Goal: Find specific fact: Find specific fact

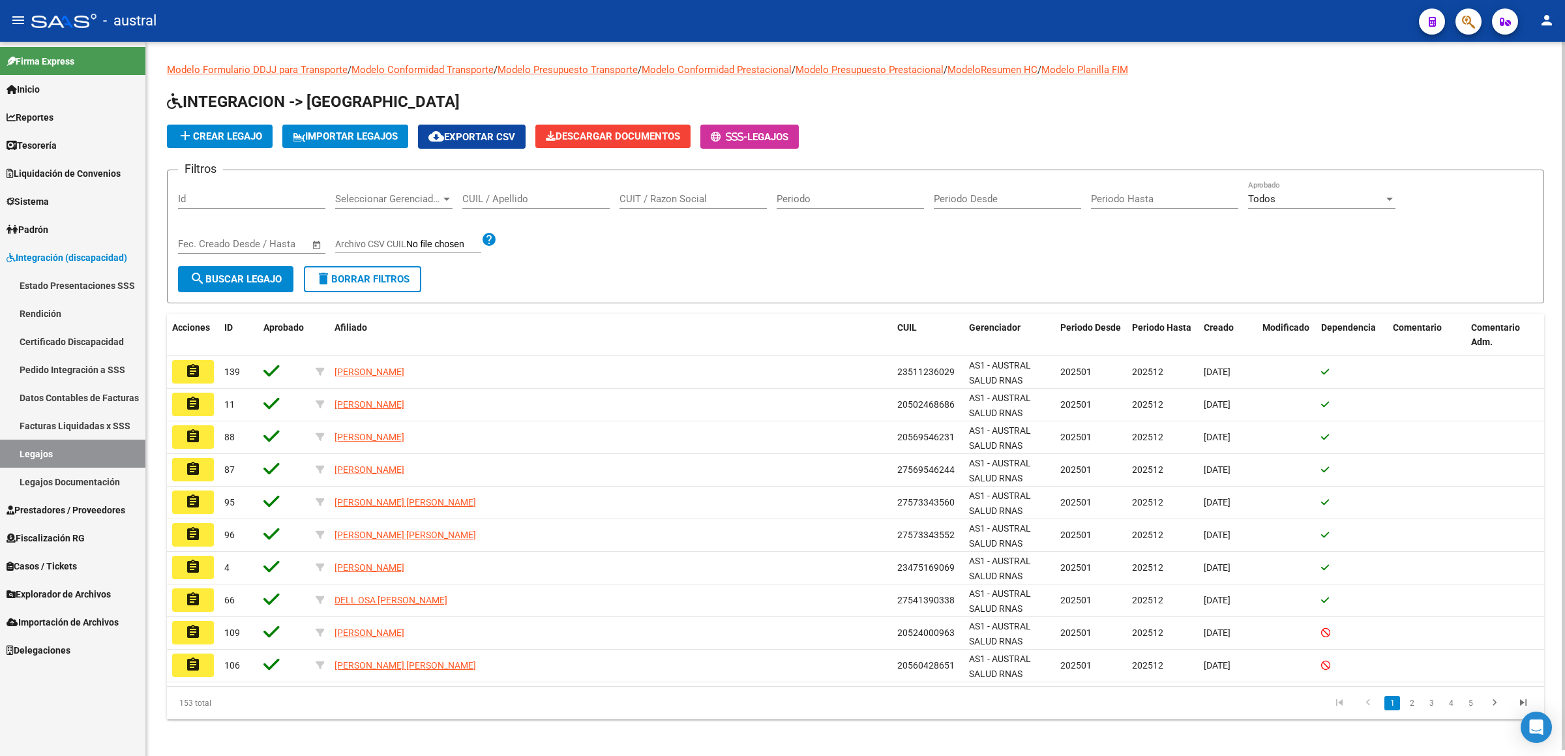
click at [544, 212] on div "CUIL / Apellido" at bounding box center [535, 201] width 147 height 40
click at [546, 201] on input "CUIL / Apellido" at bounding box center [535, 199] width 147 height 12
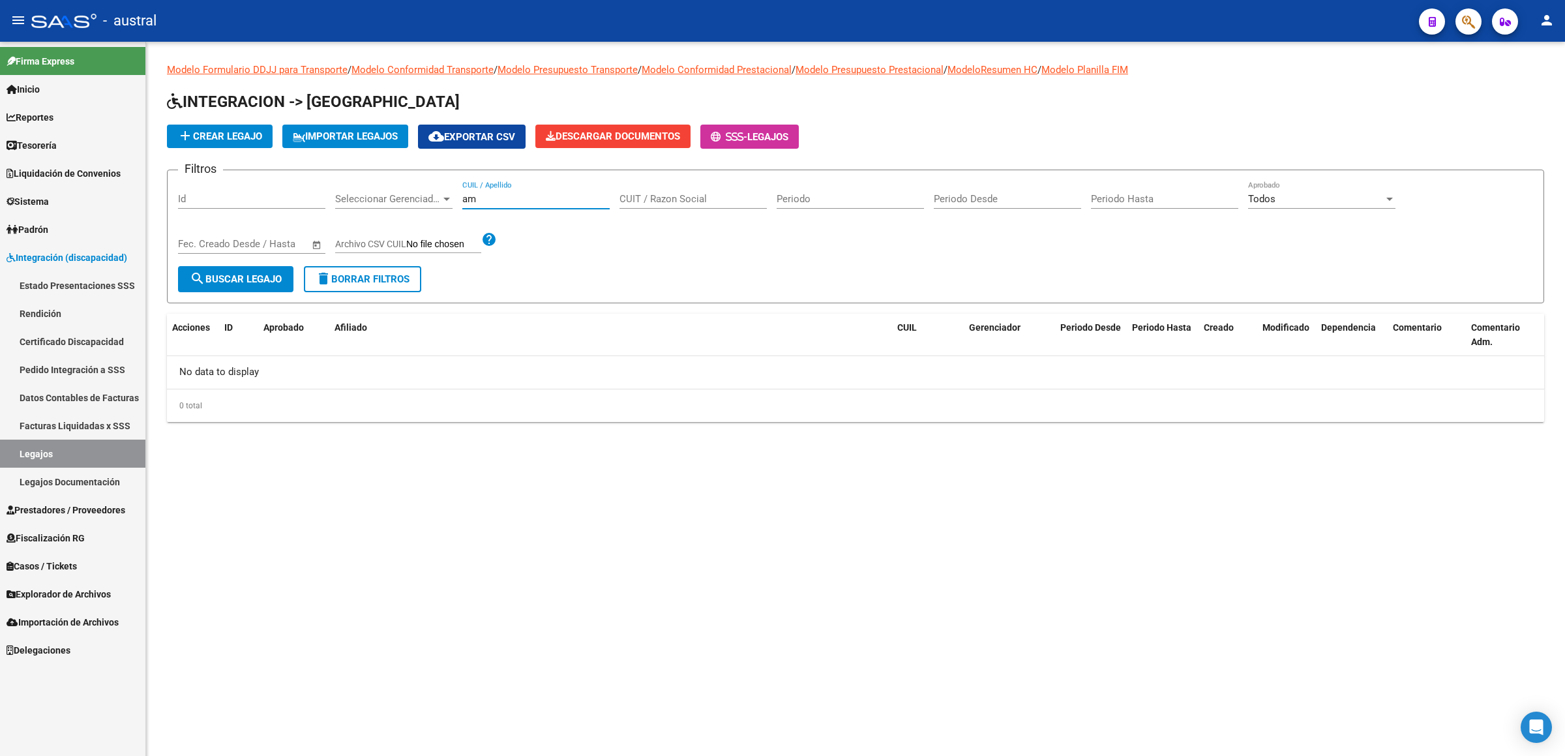
type input "a"
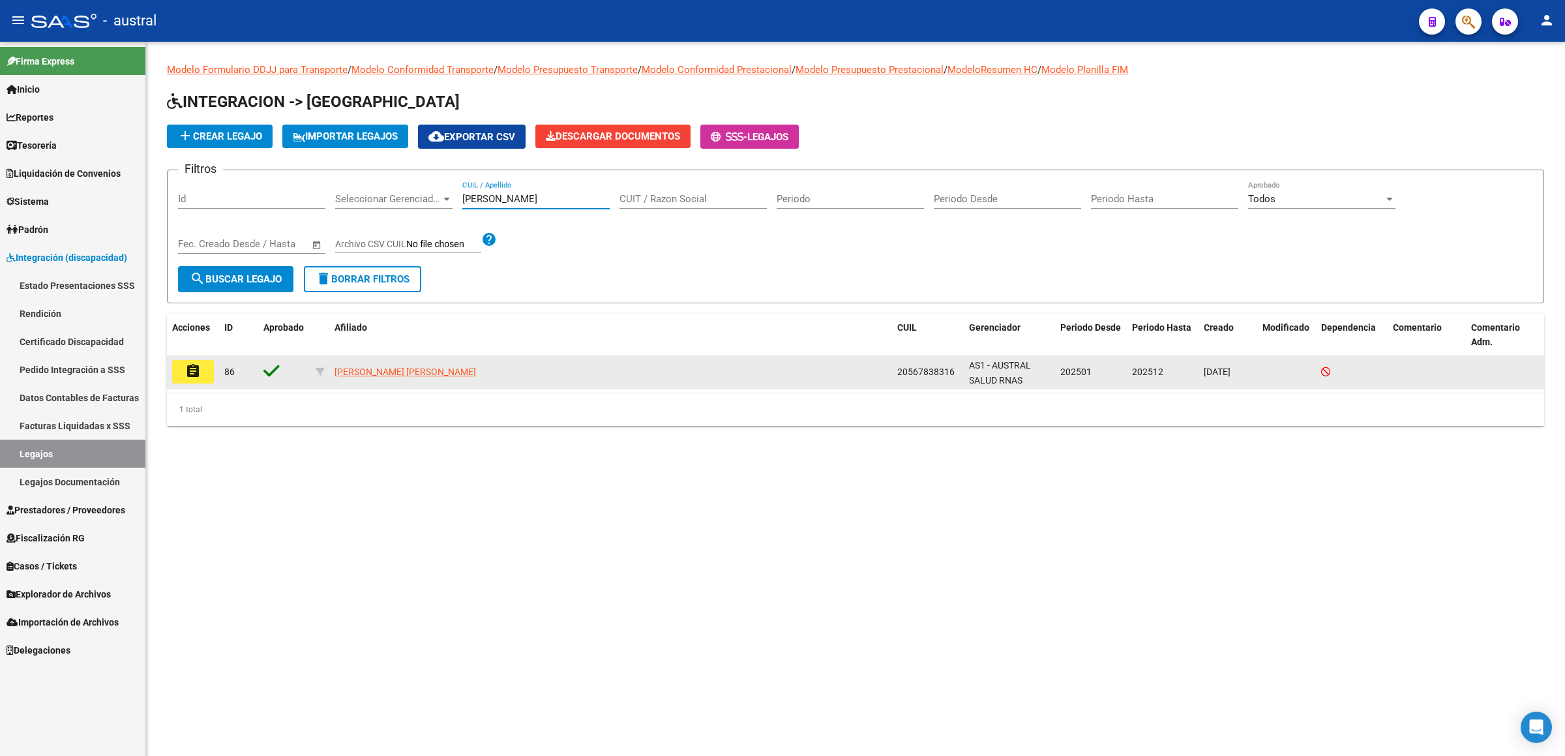
type input "[PERSON_NAME]"
click at [204, 374] on button "assignment" at bounding box center [193, 371] width 42 height 23
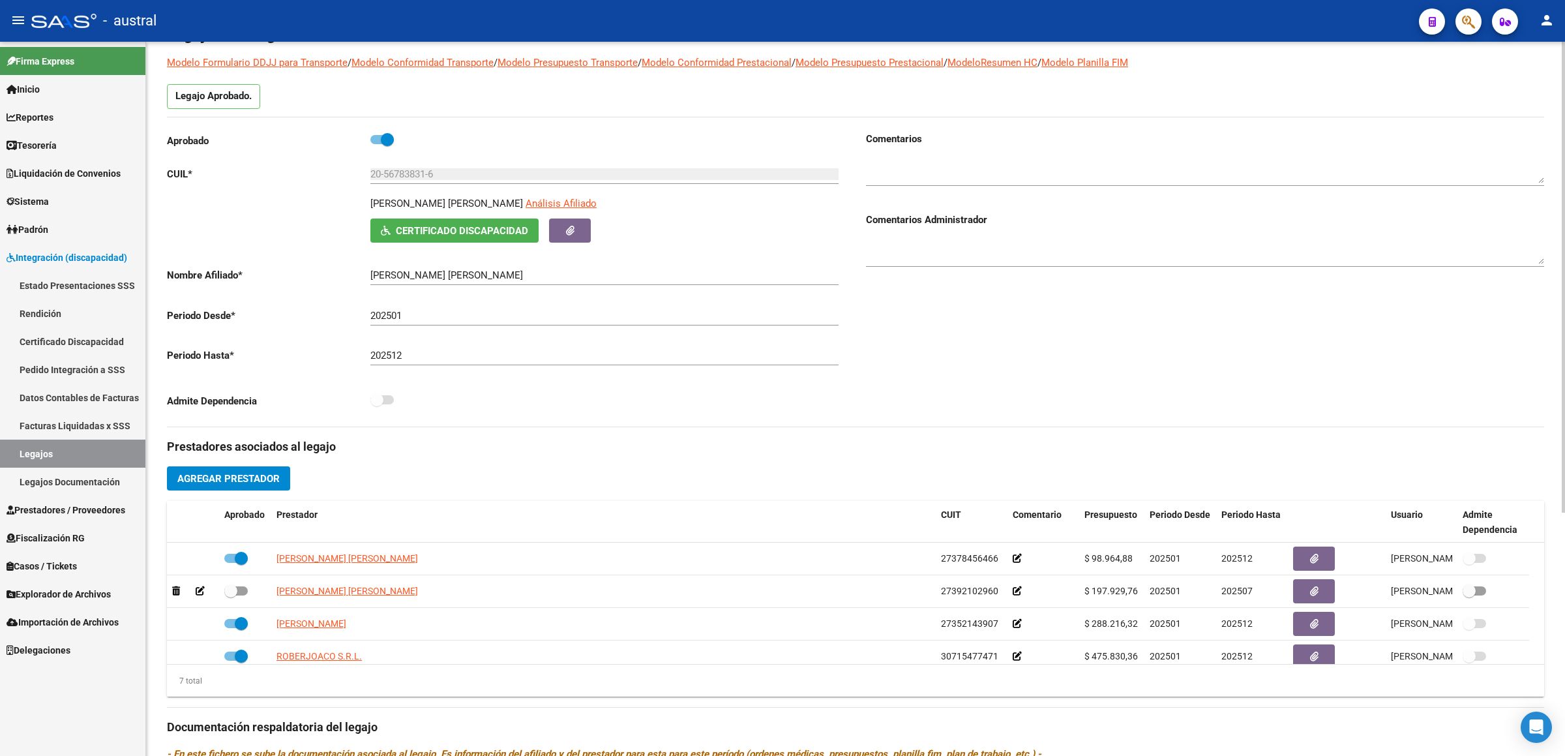
scroll to position [74, 0]
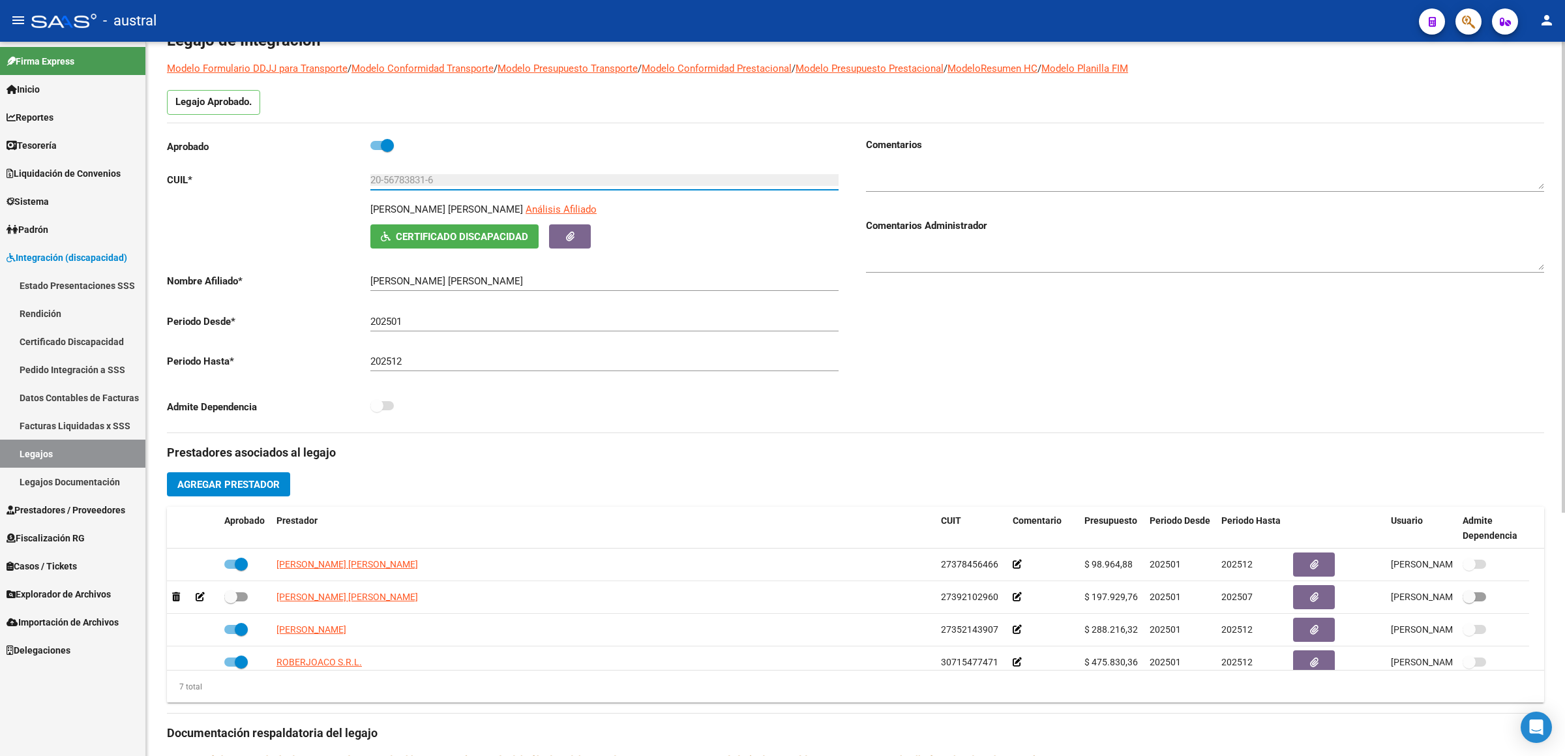
click at [398, 186] on input "20-56783831-6" at bounding box center [604, 180] width 468 height 12
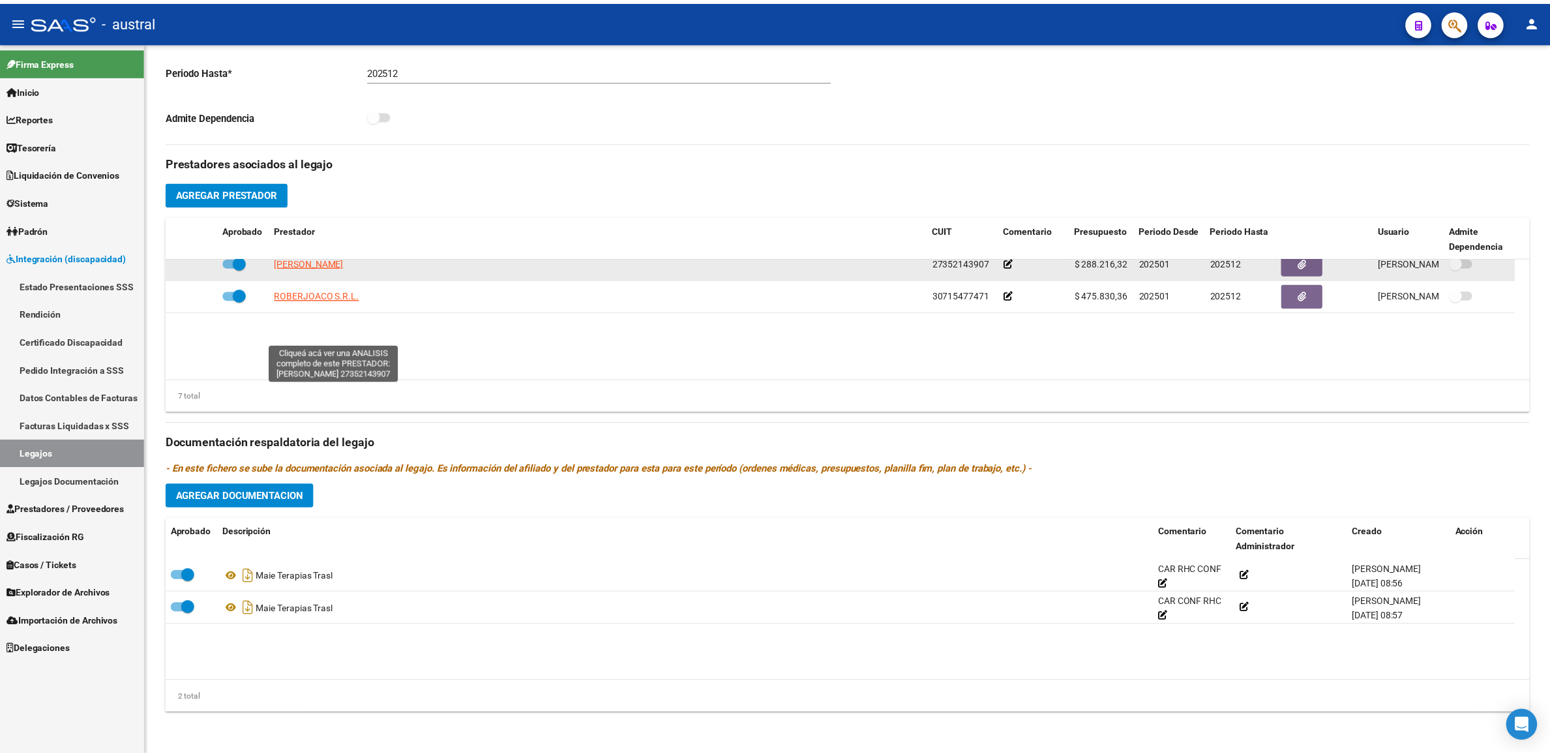
scroll to position [111, 0]
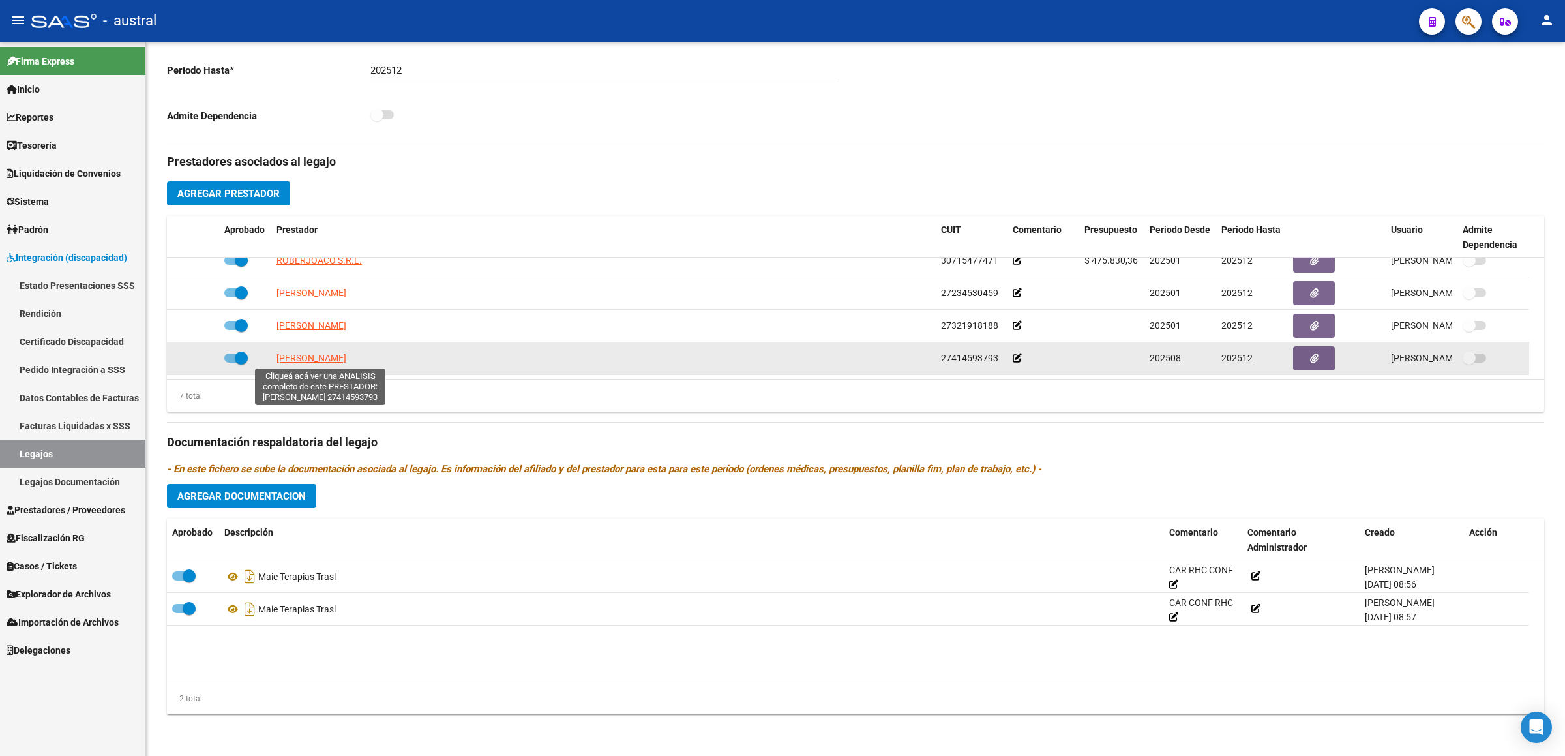
click at [325, 357] on span "[PERSON_NAME]" at bounding box center [311, 358] width 70 height 10
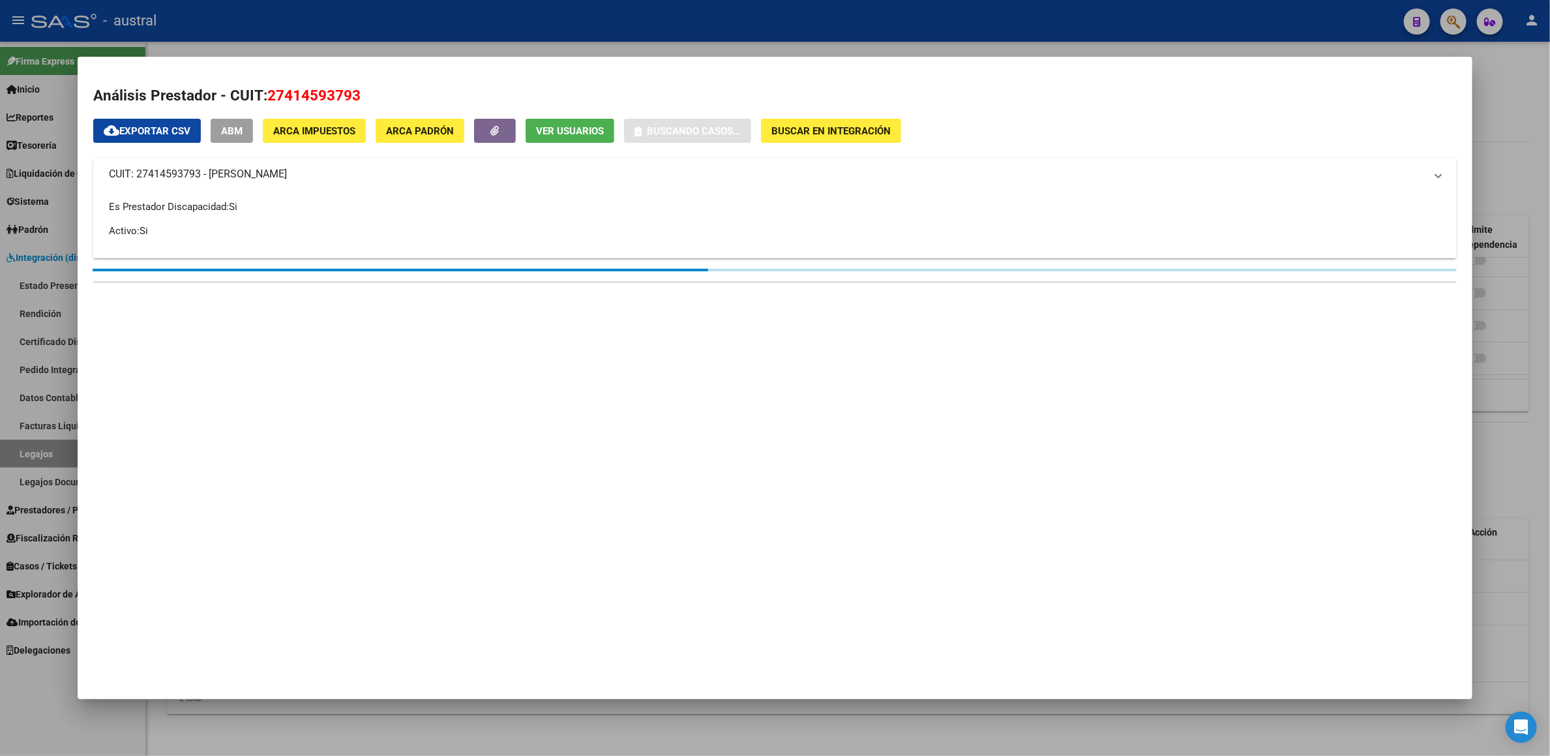
click at [321, 94] on span "27414593793" at bounding box center [313, 95] width 93 height 17
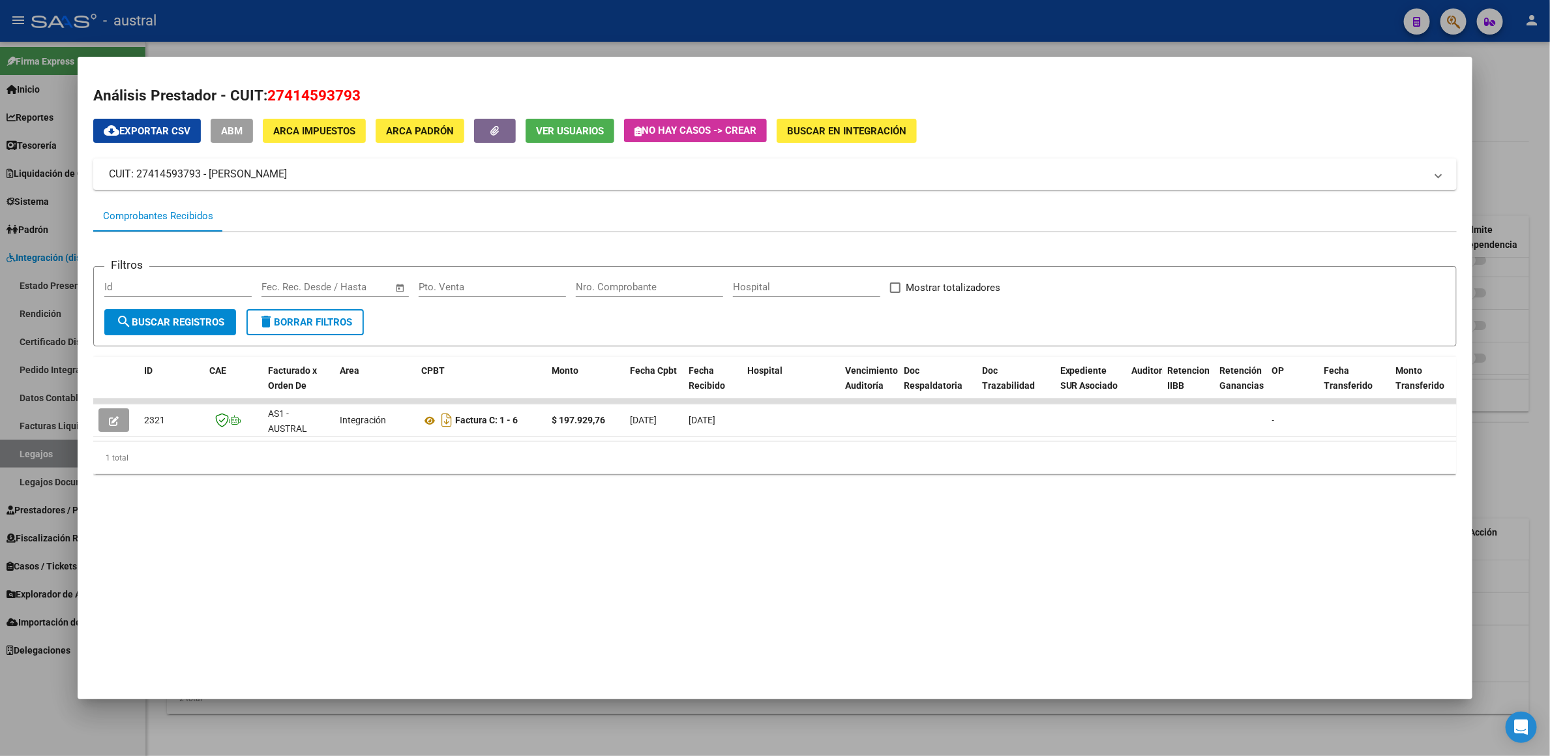
copy span "27414593793"
drag, startPoint x: 634, startPoint y: 468, endPoint x: 673, endPoint y: 468, distance: 39.1
click at [673, 468] on div "1 total" at bounding box center [774, 457] width 1363 height 33
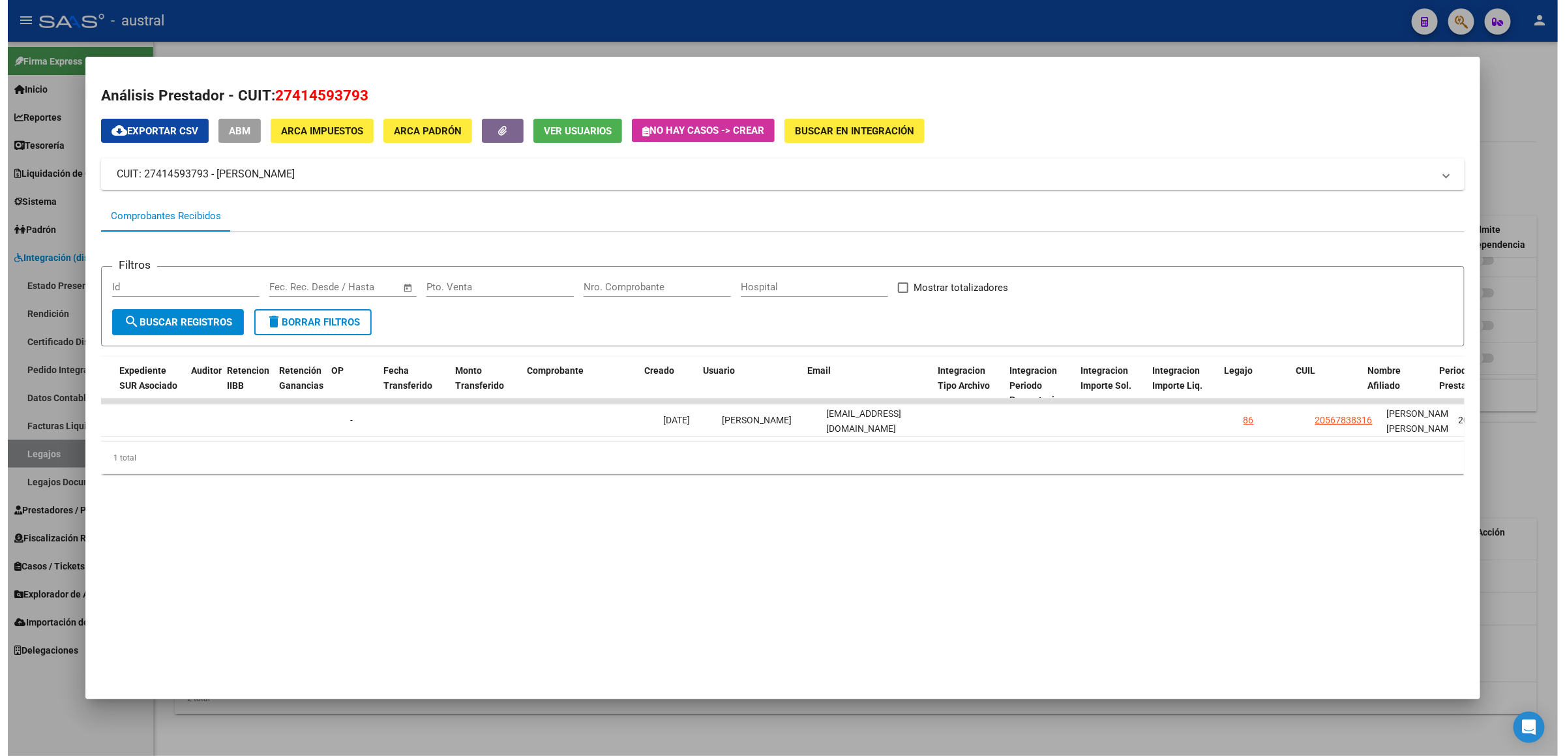
scroll to position [0, 1019]
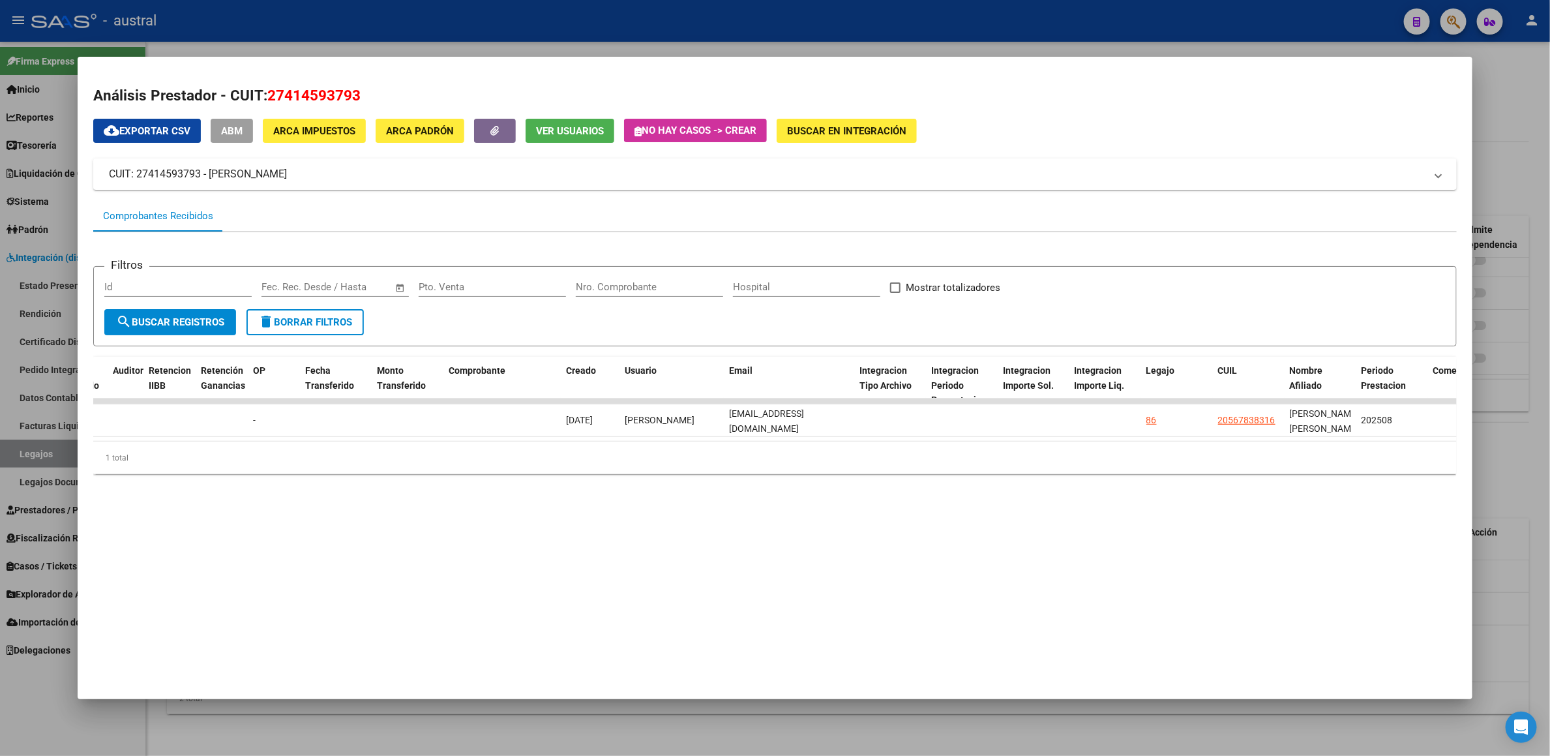
click at [1156, 18] on div at bounding box center [775, 378] width 1550 height 756
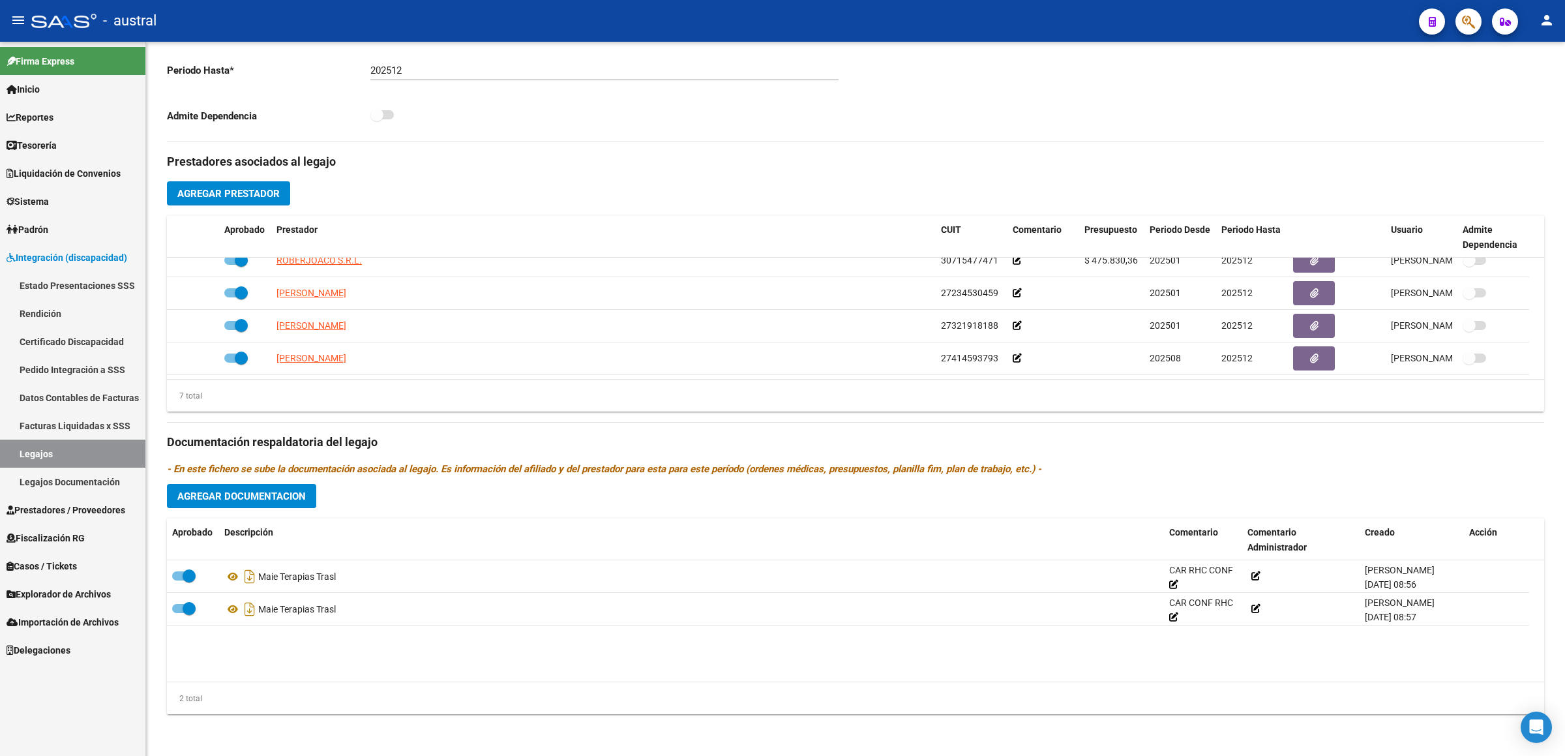
click at [106, 362] on link "Pedido Integración a SSS" at bounding box center [72, 369] width 145 height 28
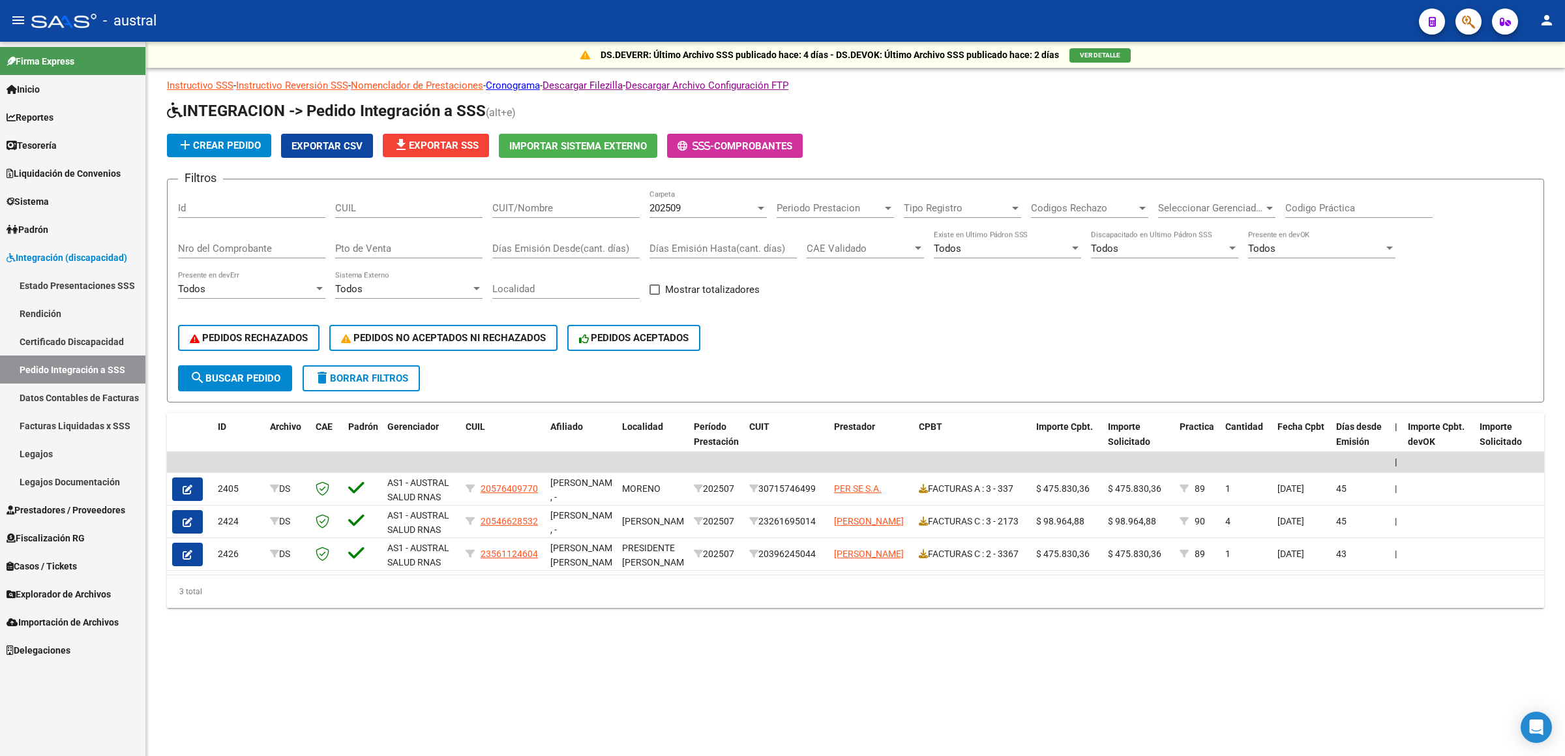
click at [338, 145] on span "Exportar CSV" at bounding box center [326, 146] width 71 height 12
click at [716, 207] on div "202509" at bounding box center [702, 208] width 106 height 12
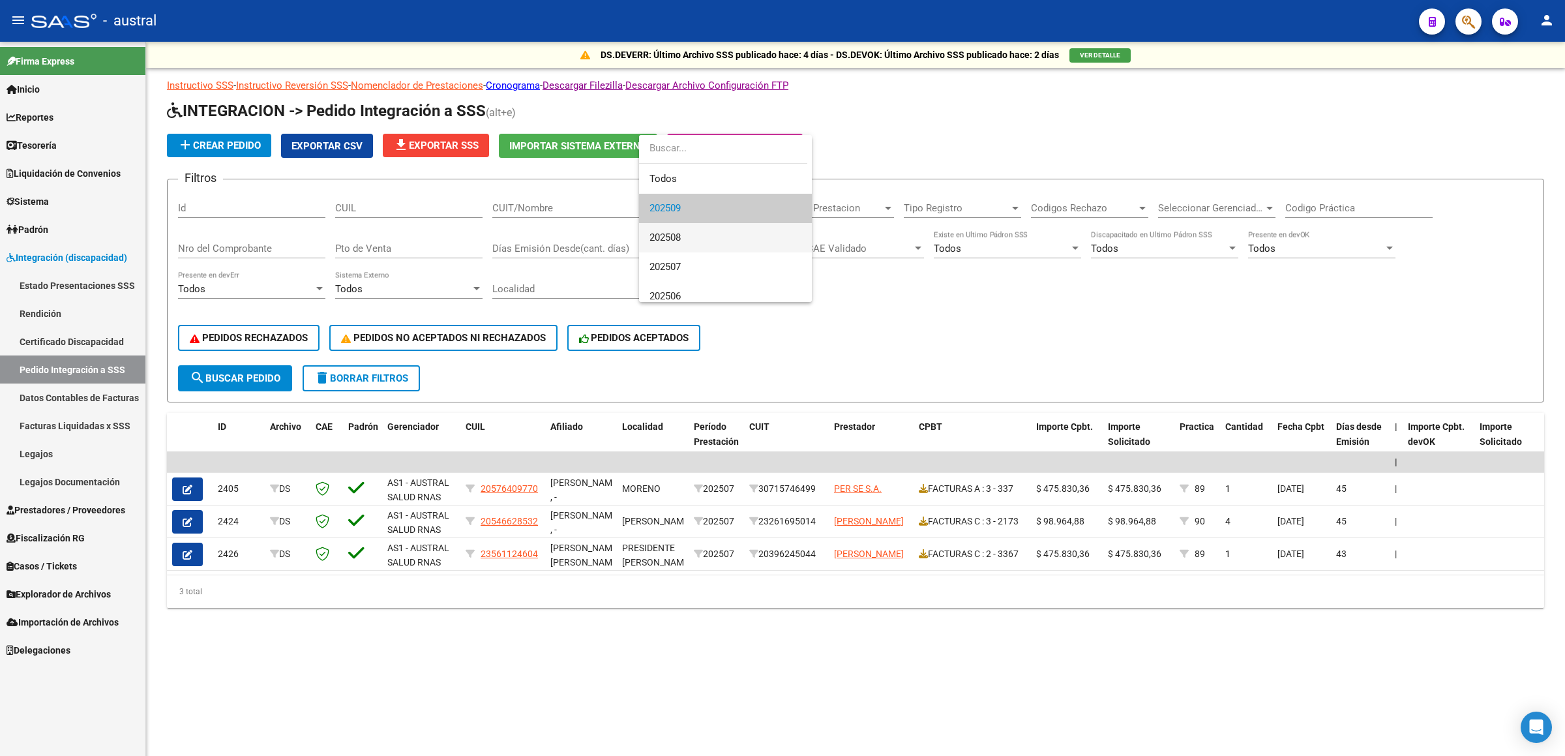
click at [720, 241] on span "202508" at bounding box center [725, 237] width 152 height 29
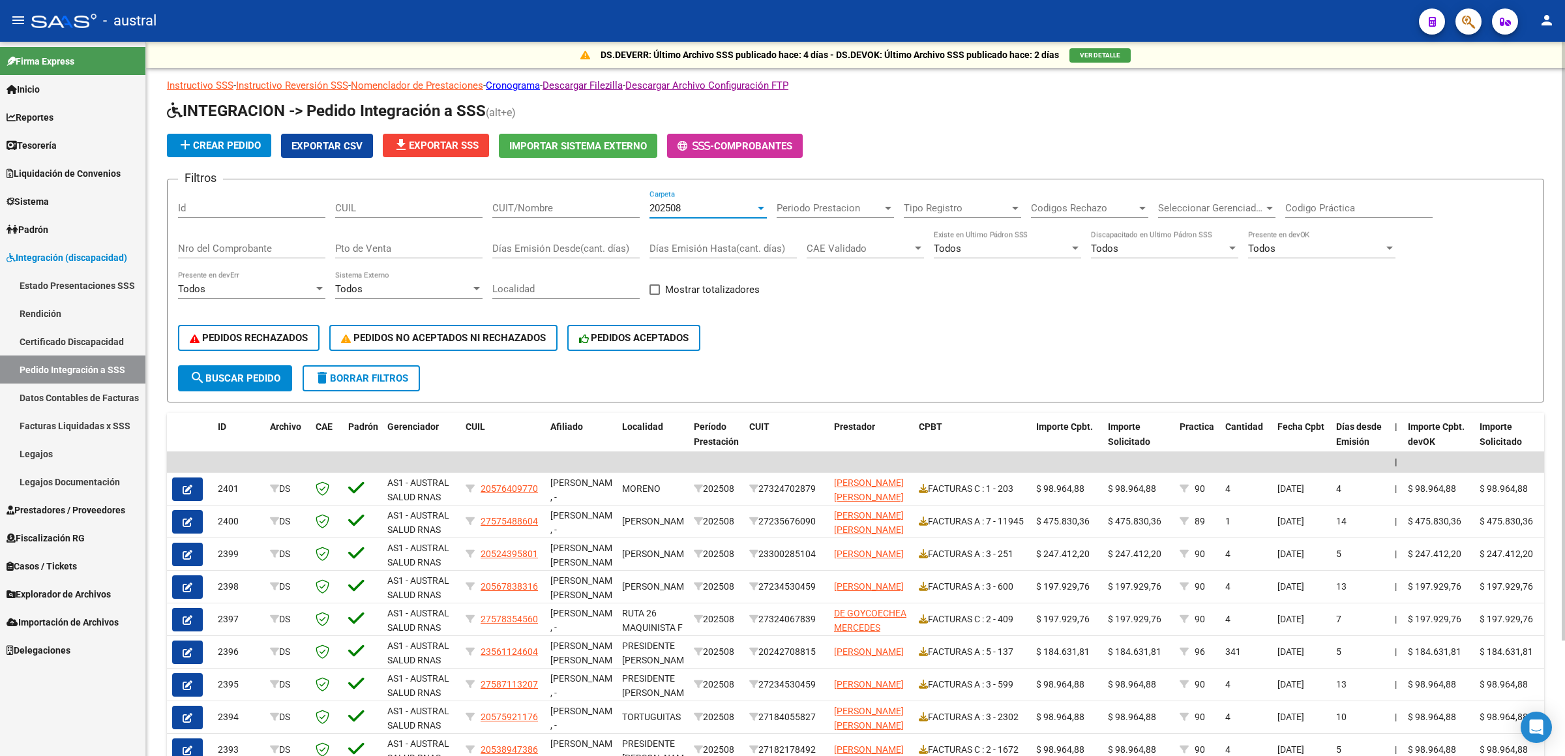
click at [355, 147] on span "Exportar CSV" at bounding box center [326, 146] width 71 height 12
click at [112, 362] on link "Pedido Integración a SSS" at bounding box center [72, 369] width 145 height 28
